Goal: Transaction & Acquisition: Purchase product/service

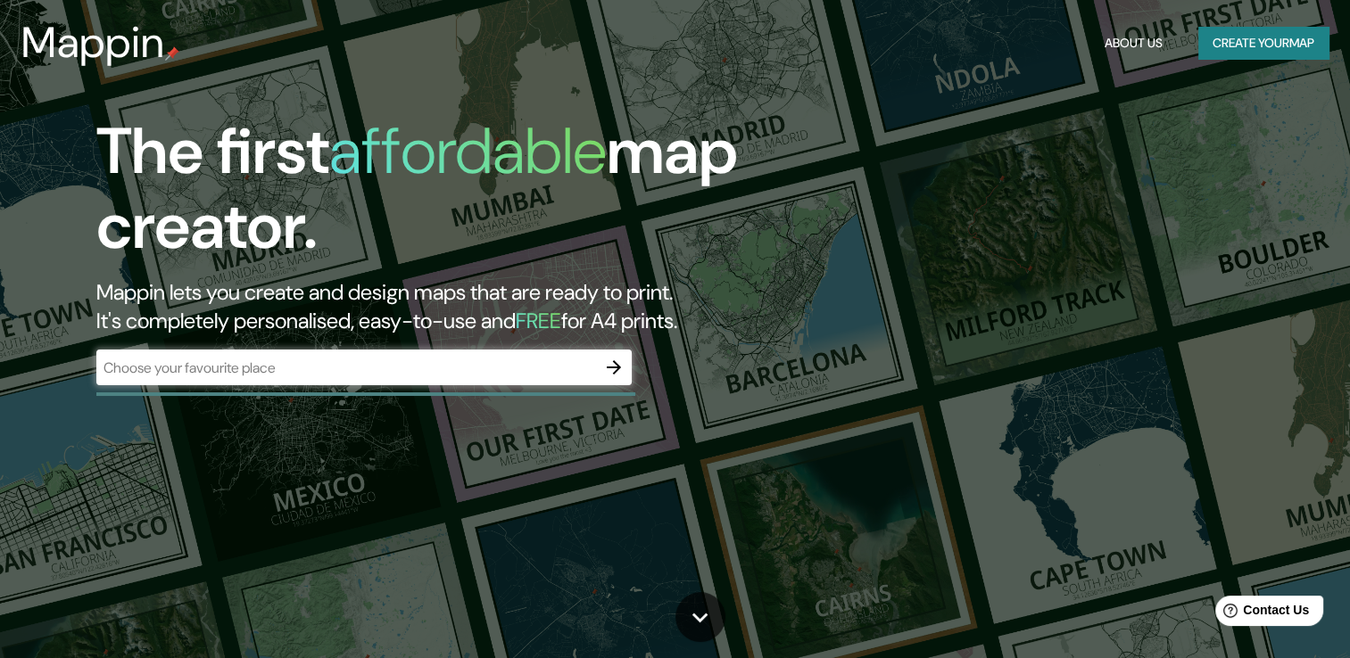
click at [1262, 49] on button "Create your map" at bounding box center [1263, 43] width 130 height 33
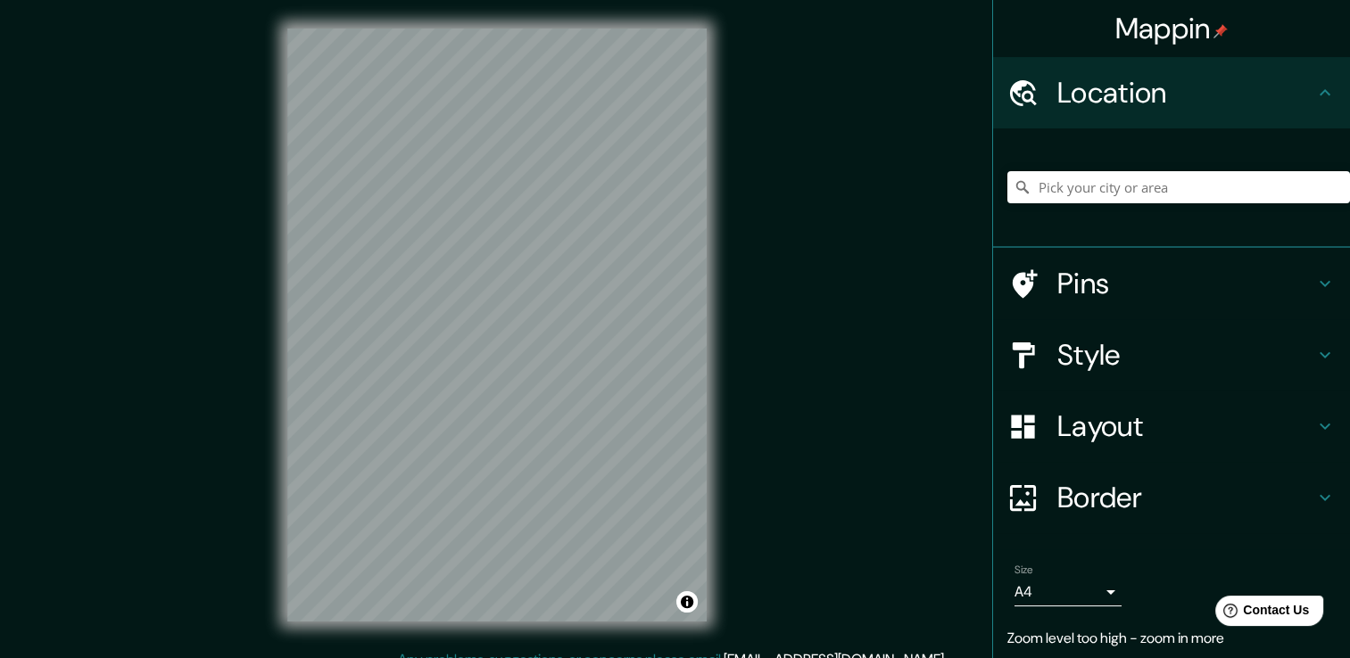
drag, startPoint x: 1069, startPoint y: 609, endPoint x: 1030, endPoint y: 584, distance: 45.8
click at [1068, 608] on div "Size A4 single" at bounding box center [1171, 585] width 328 height 57
click at [1030, 583] on body "Mappin Location Pins Style Layout Border Choose a border. Hint : you can make l…" at bounding box center [675, 329] width 1350 height 658
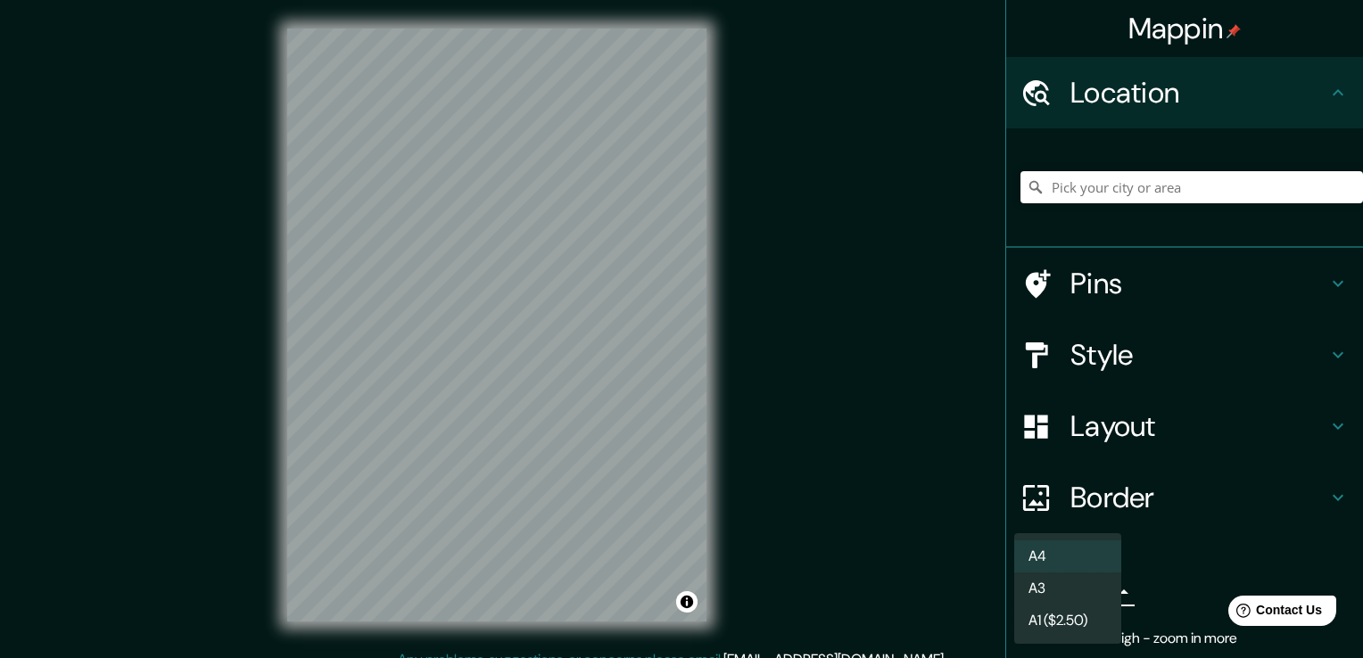
click at [1054, 586] on li "A3" at bounding box center [1067, 589] width 107 height 32
type input "a4"
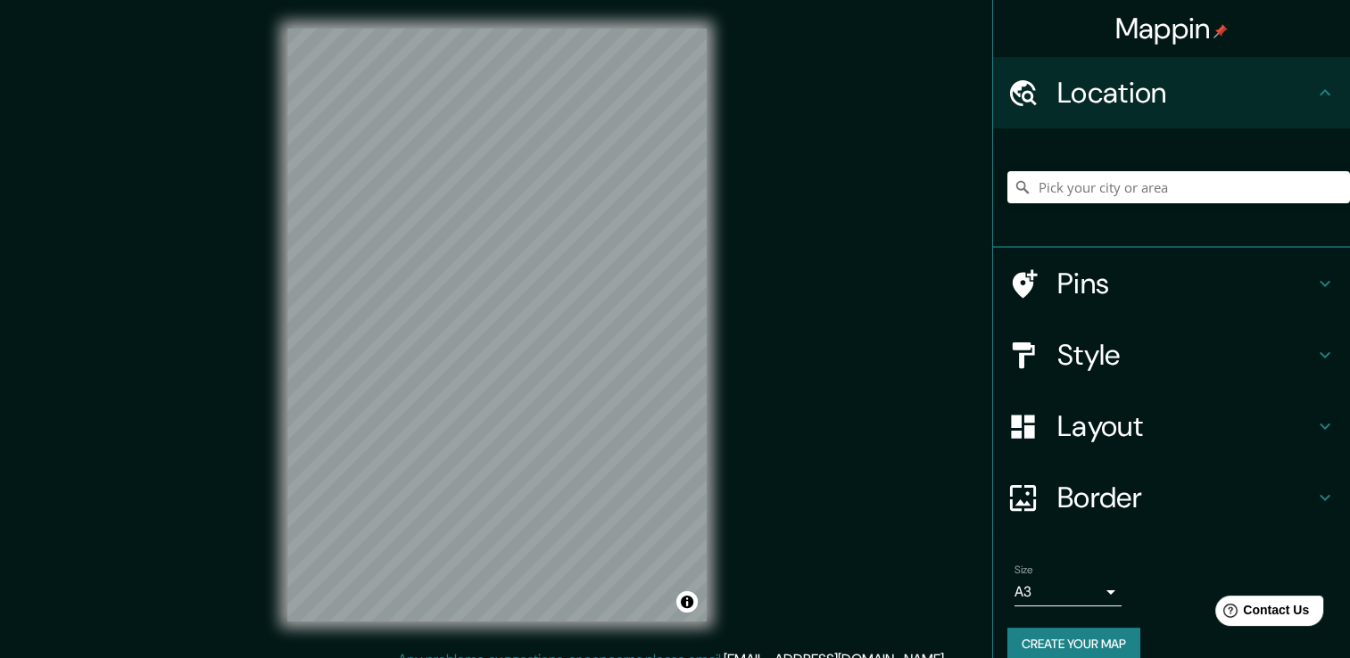
click at [1185, 434] on h4 "Layout" at bounding box center [1185, 427] width 257 height 36
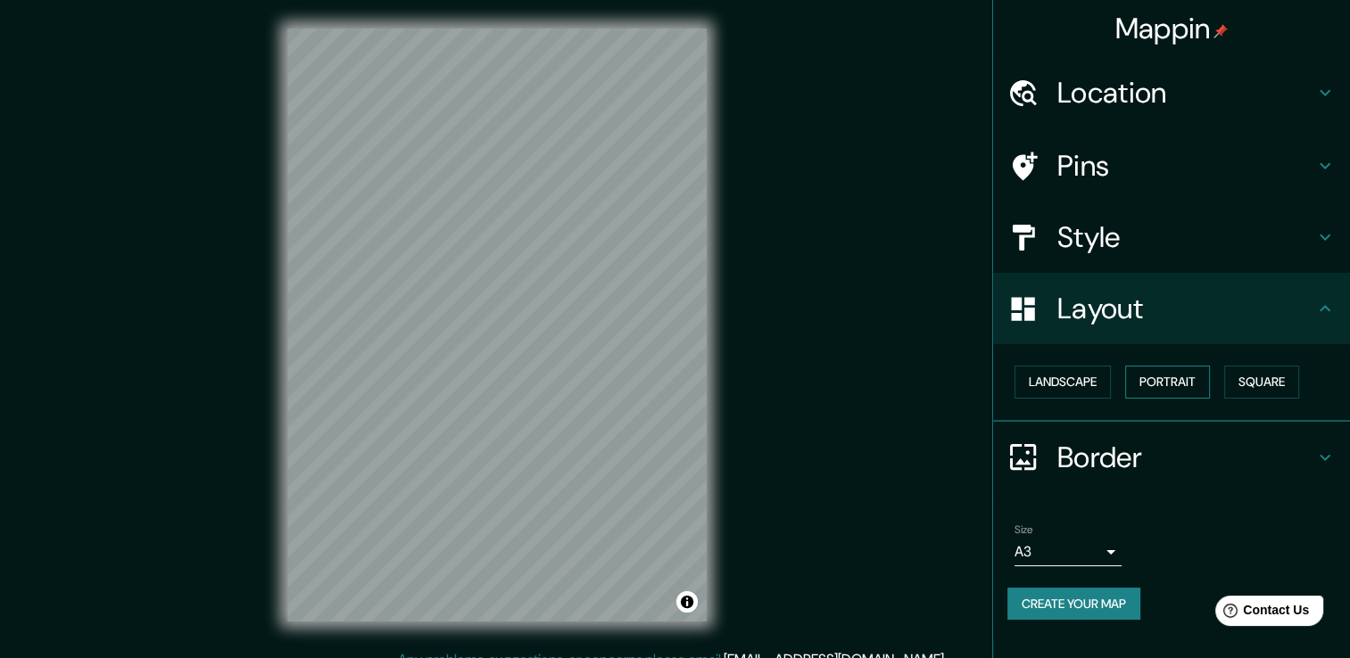
click at [1160, 387] on button "Portrait" at bounding box center [1167, 382] width 85 height 33
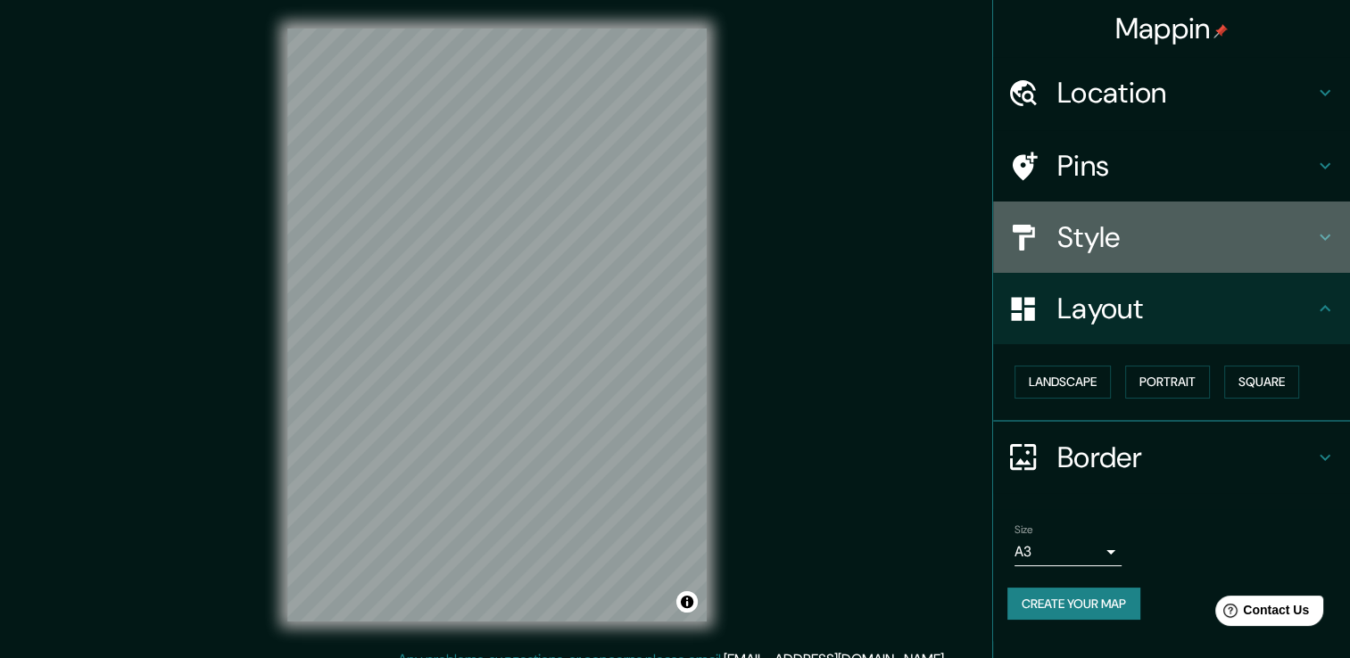
click at [1109, 226] on h4 "Style" at bounding box center [1185, 237] width 257 height 36
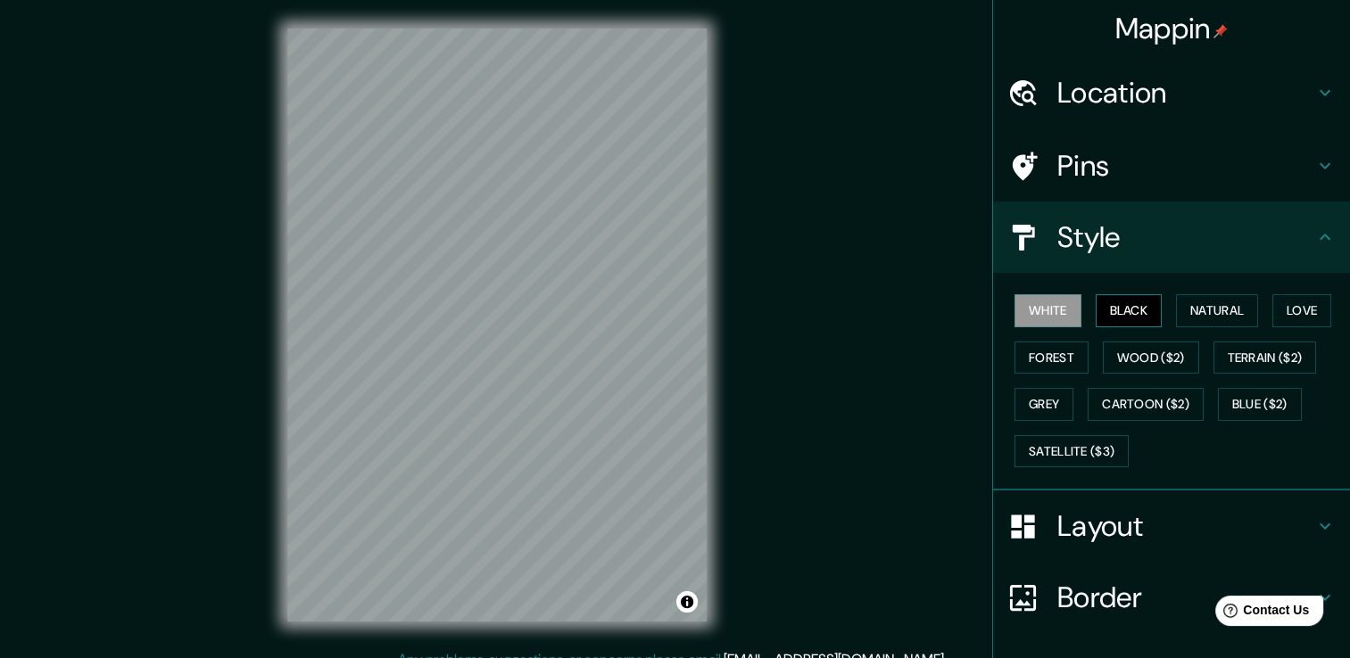
click at [1114, 305] on button "Black" at bounding box center [1129, 310] width 67 height 33
click at [1204, 305] on button "Natural" at bounding box center [1217, 310] width 82 height 33
click at [724, 116] on div "© Mapbox © OpenStreetMap Improve this map" at bounding box center [497, 325] width 476 height 650
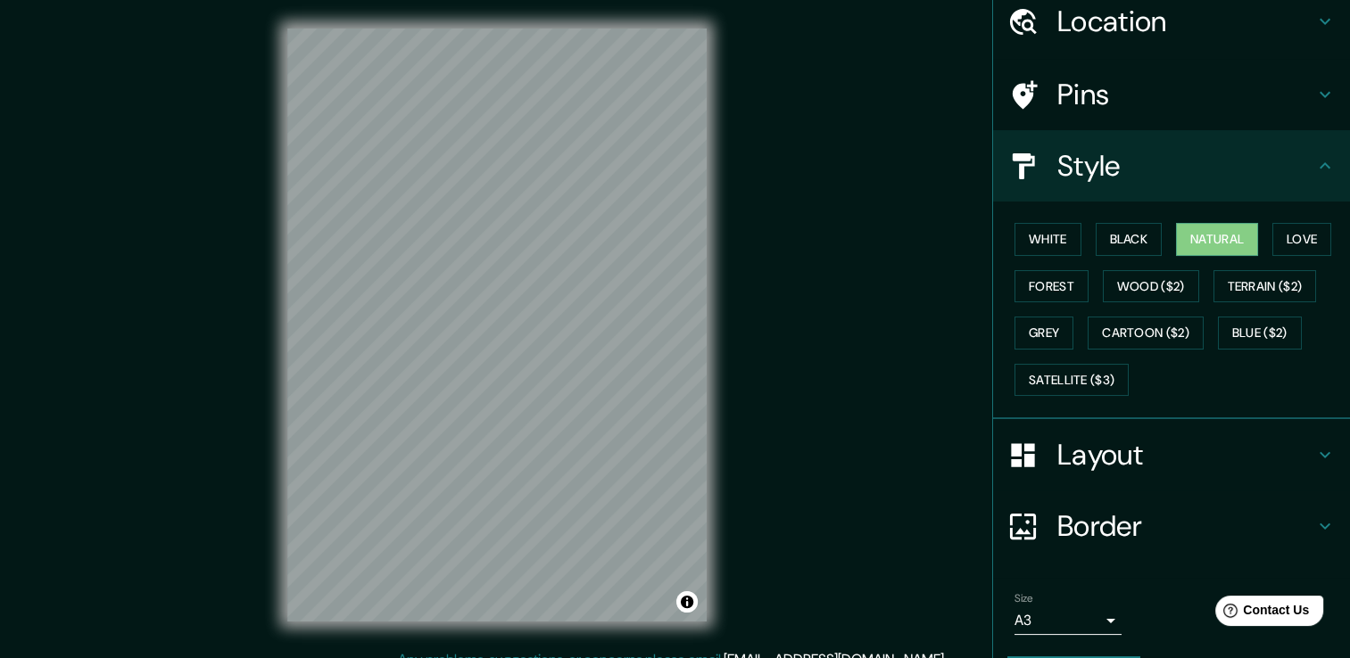
scroll to position [120, 0]
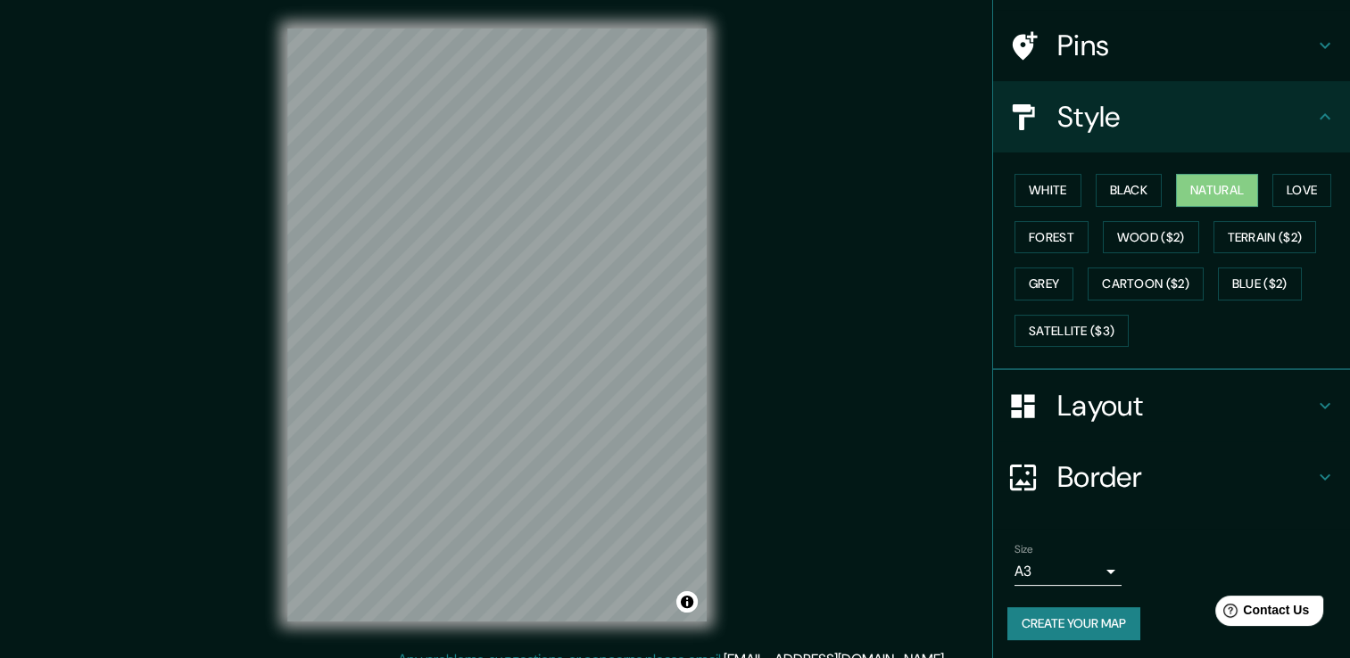
click at [1061, 608] on button "Create your map" at bounding box center [1073, 624] width 133 height 33
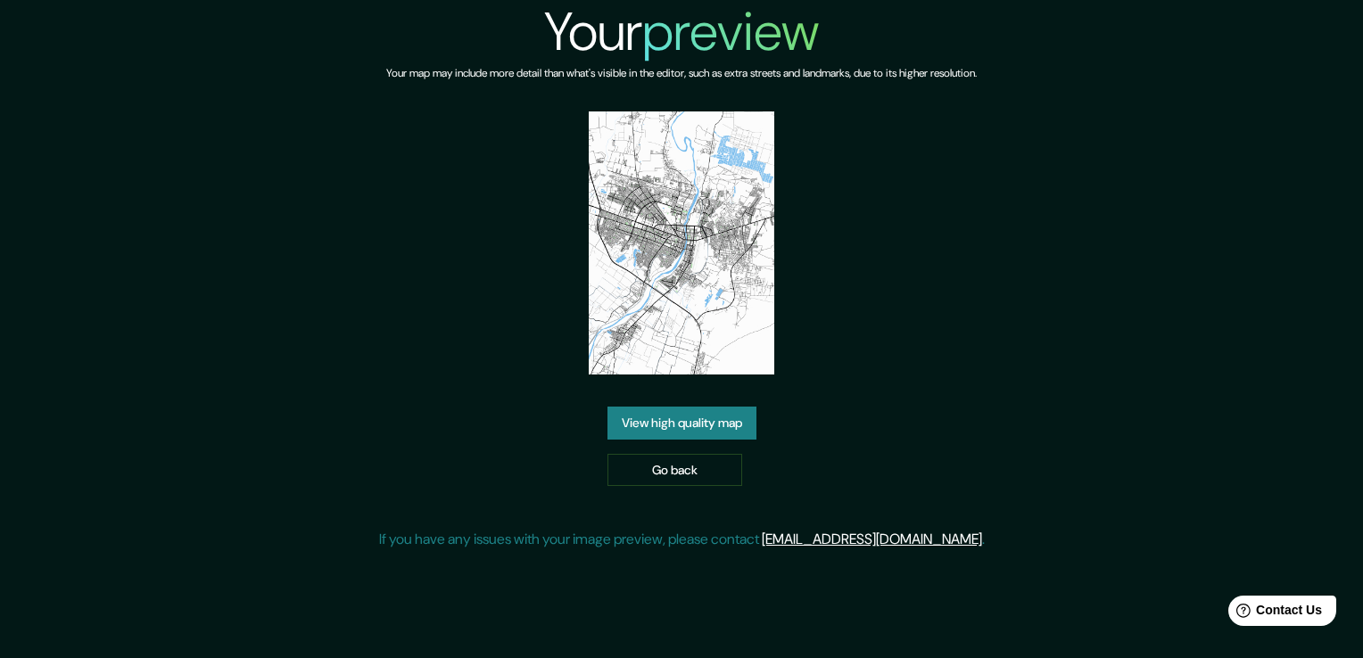
click at [660, 420] on link "View high quality map" at bounding box center [682, 423] width 149 height 33
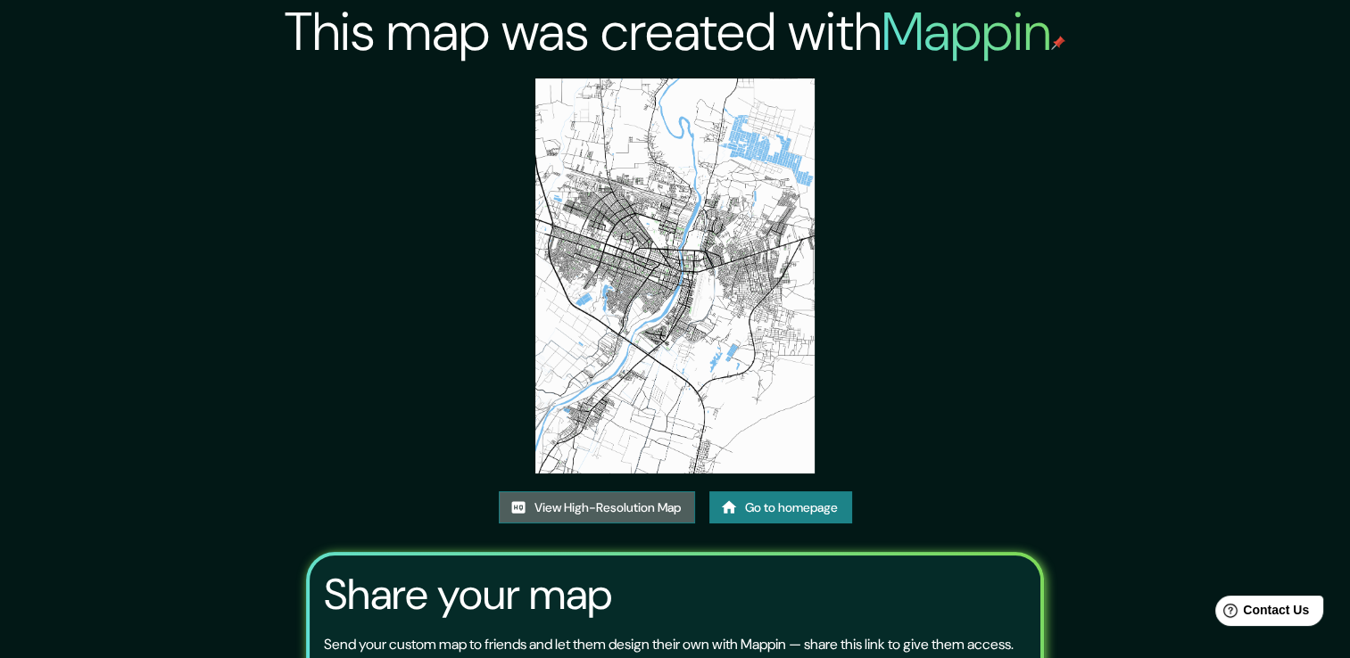
click at [622, 516] on link "View High-Resolution Map" at bounding box center [597, 508] width 196 height 33
